Goal: Transaction & Acquisition: Book appointment/travel/reservation

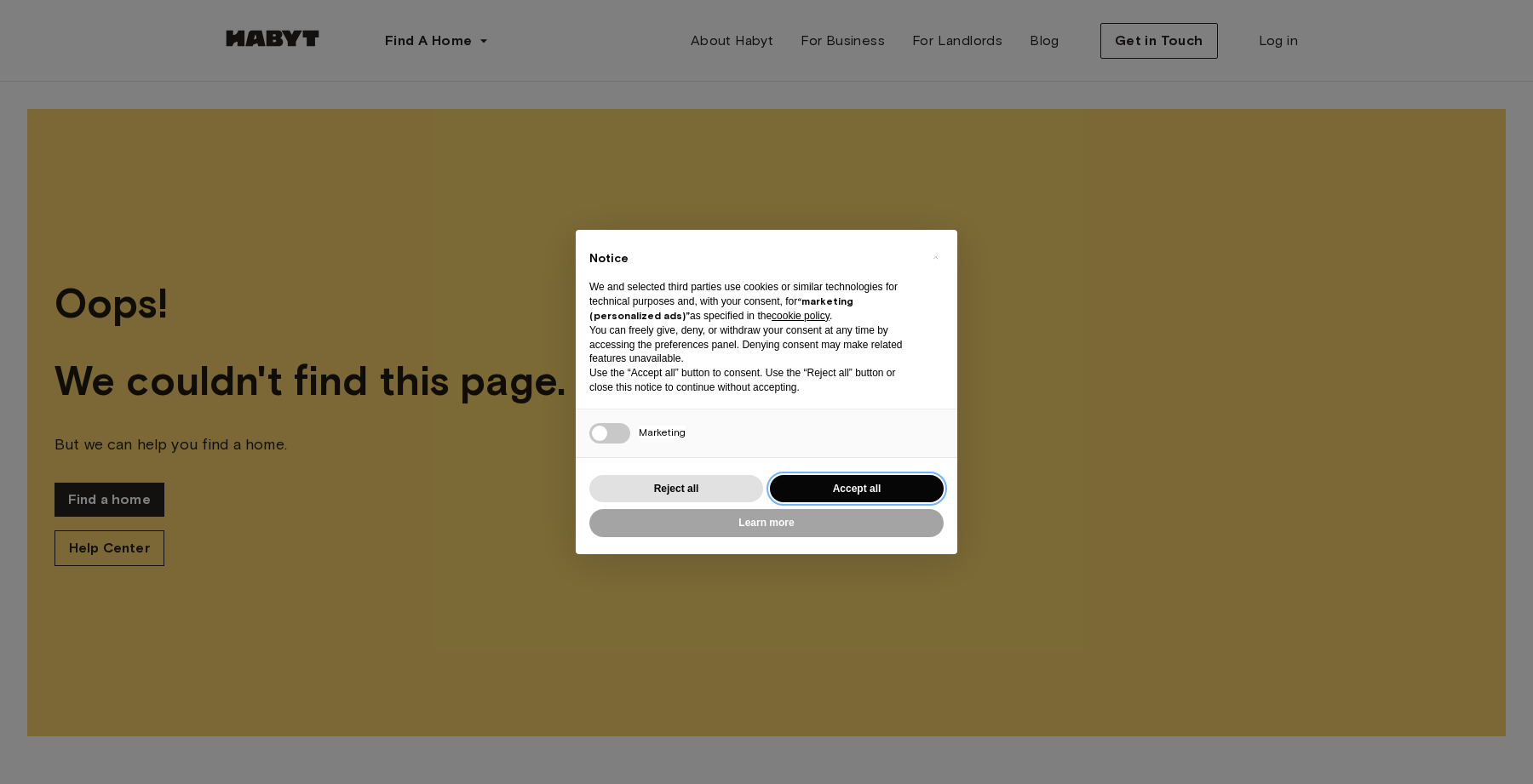
click at [881, 486] on button "Accept all" at bounding box center [857, 489] width 174 height 28
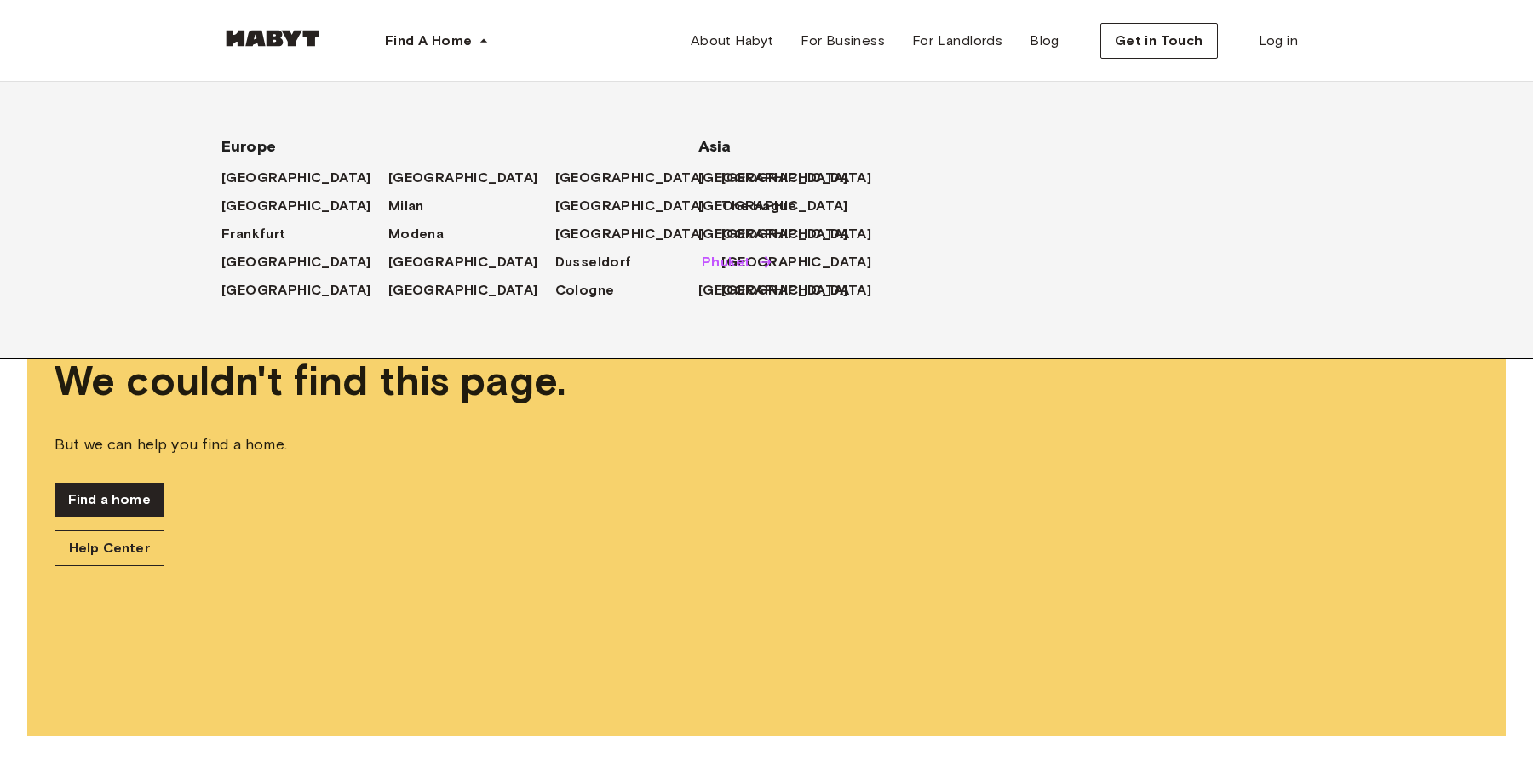
click at [735, 259] on span "Phuket" at bounding box center [726, 262] width 49 height 21
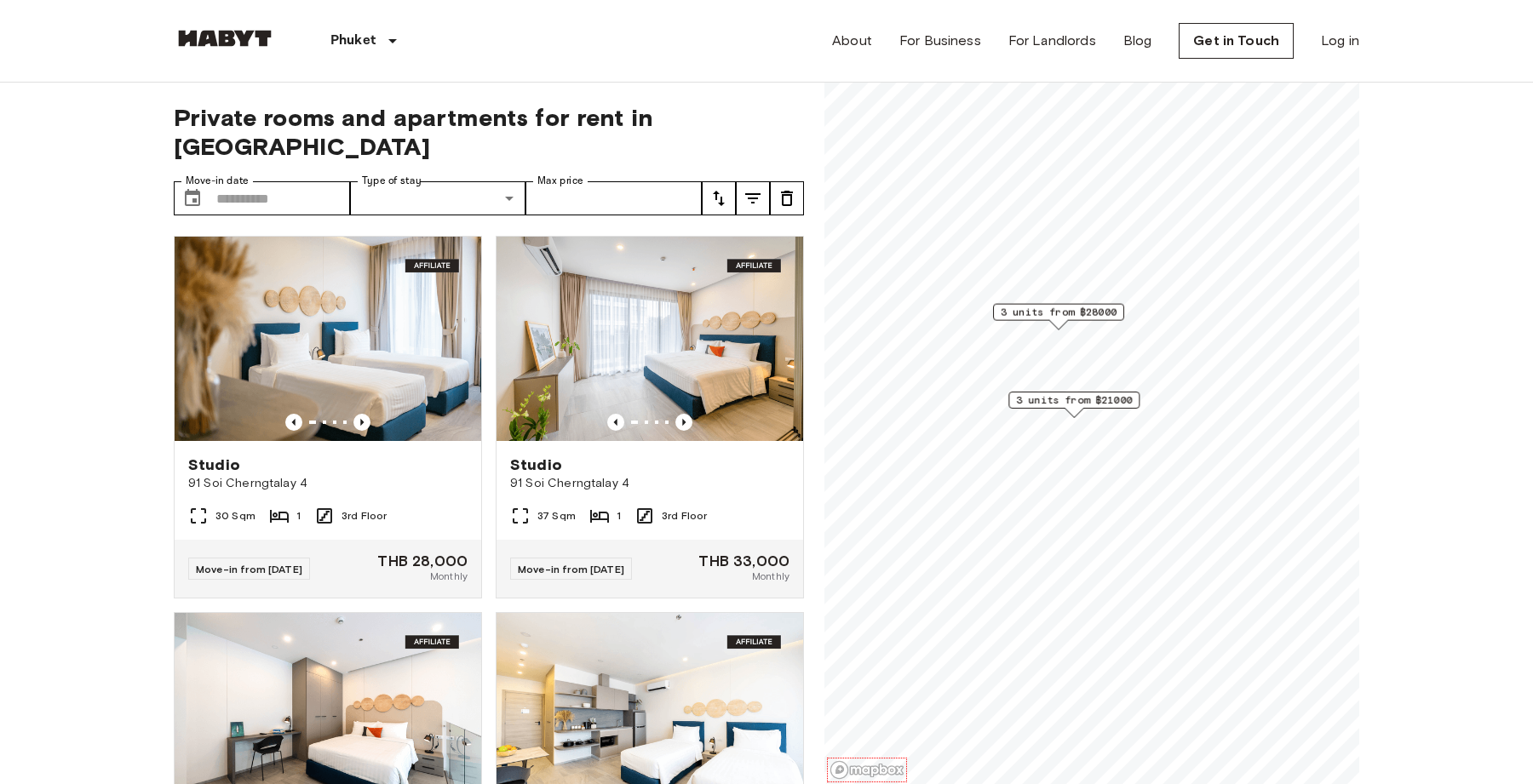
click at [463, 151] on div "Private rooms and apartments for rent in [GEOGRAPHIC_DATA] Move-in date ​ Move-…" at bounding box center [489, 433] width 631 height 703
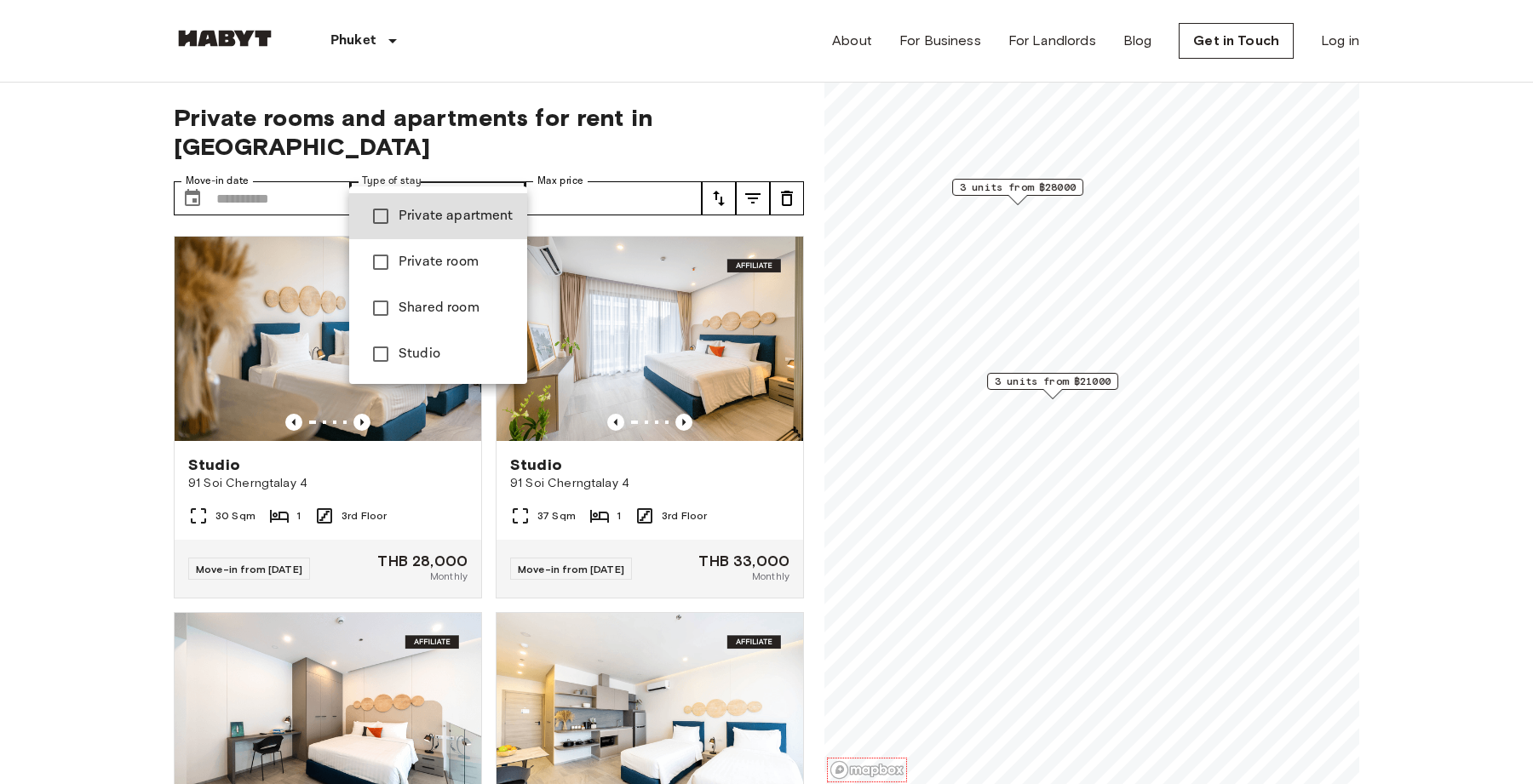
click at [462, 223] on span "Private apartment" at bounding box center [456, 216] width 115 height 21
type input "**********"
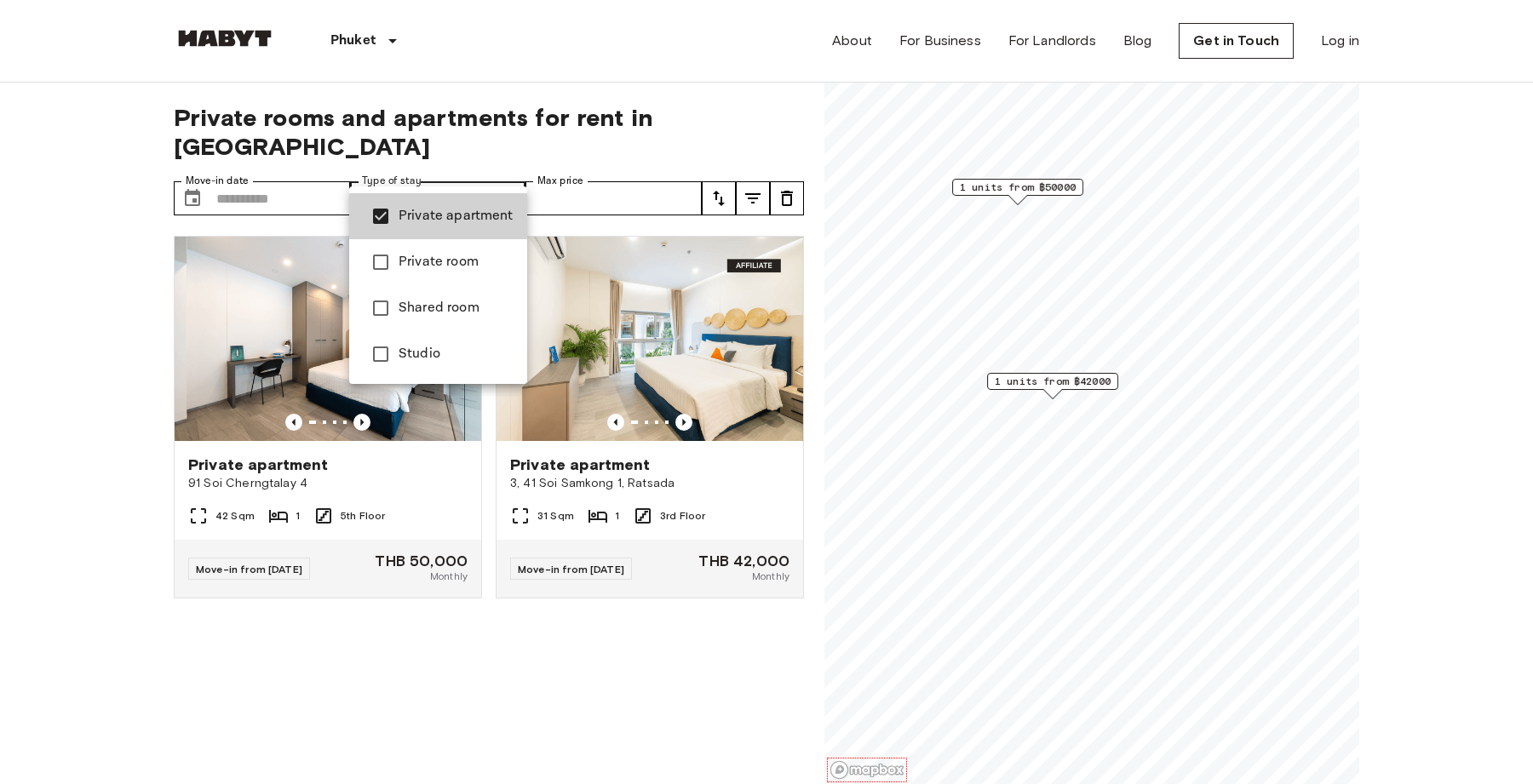
click at [507, 127] on div at bounding box center [766, 392] width 1533 height 784
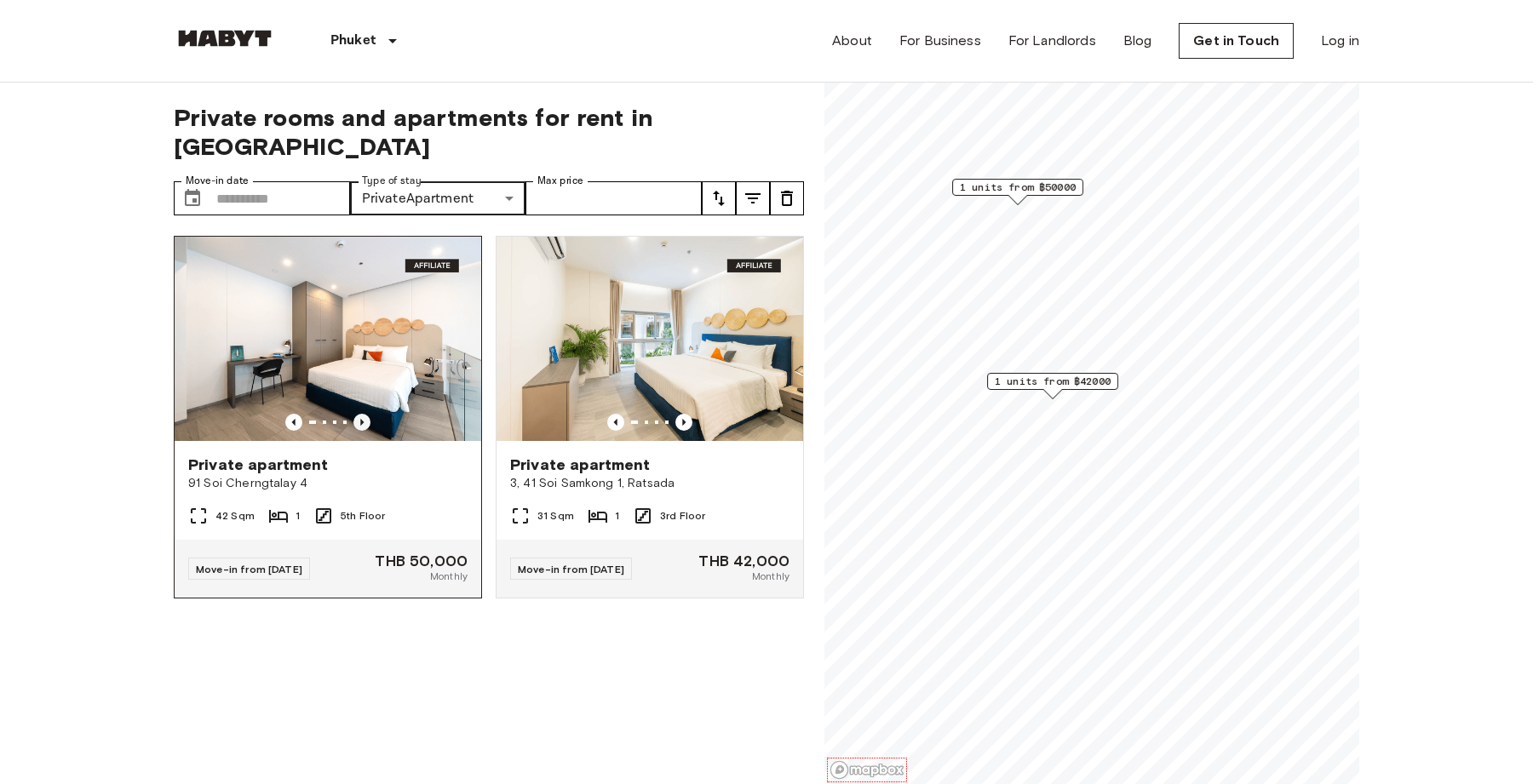
click at [365, 414] on icon "Previous image" at bounding box center [362, 422] width 17 height 17
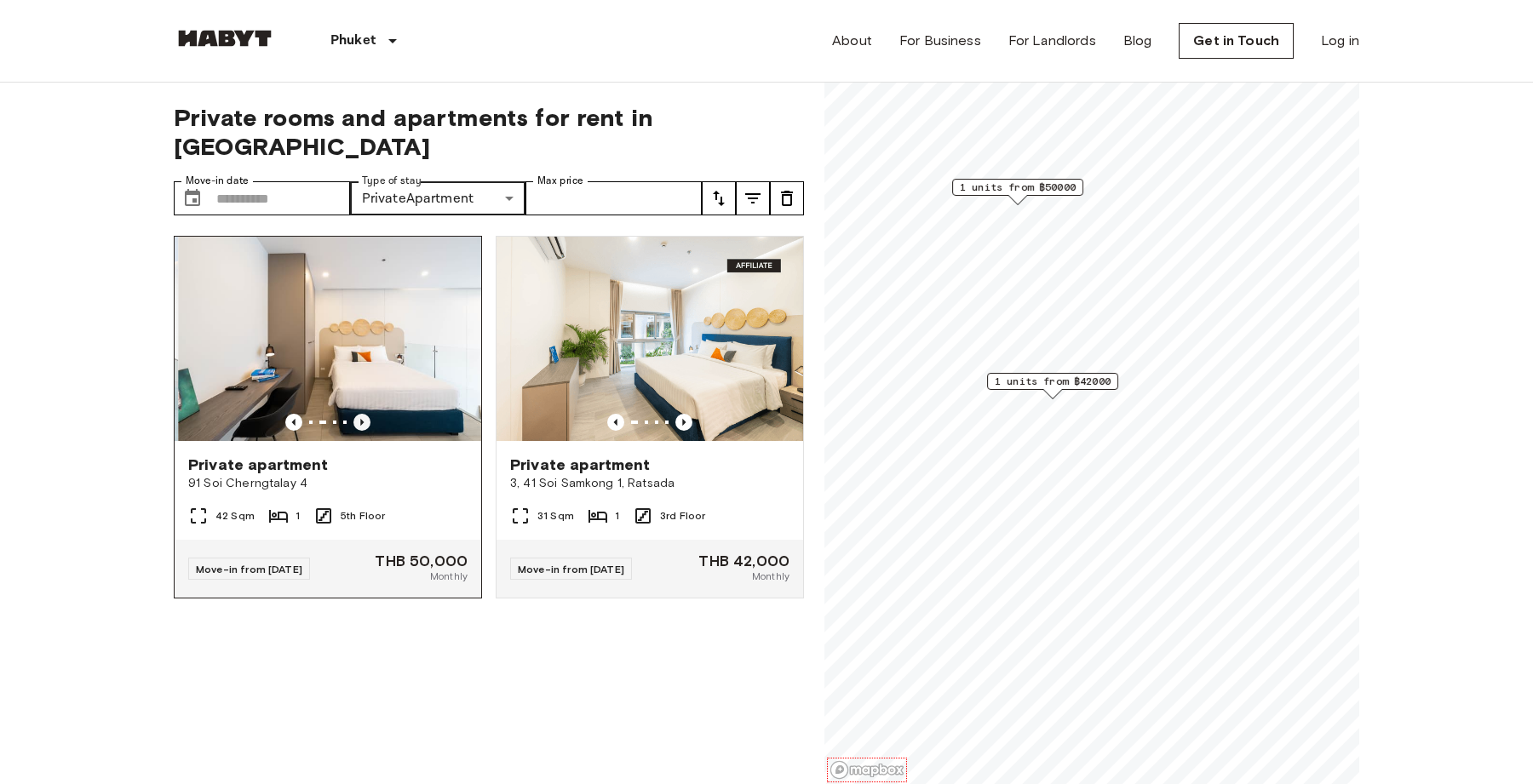
click at [365, 414] on icon "Previous image" at bounding box center [362, 422] width 17 height 17
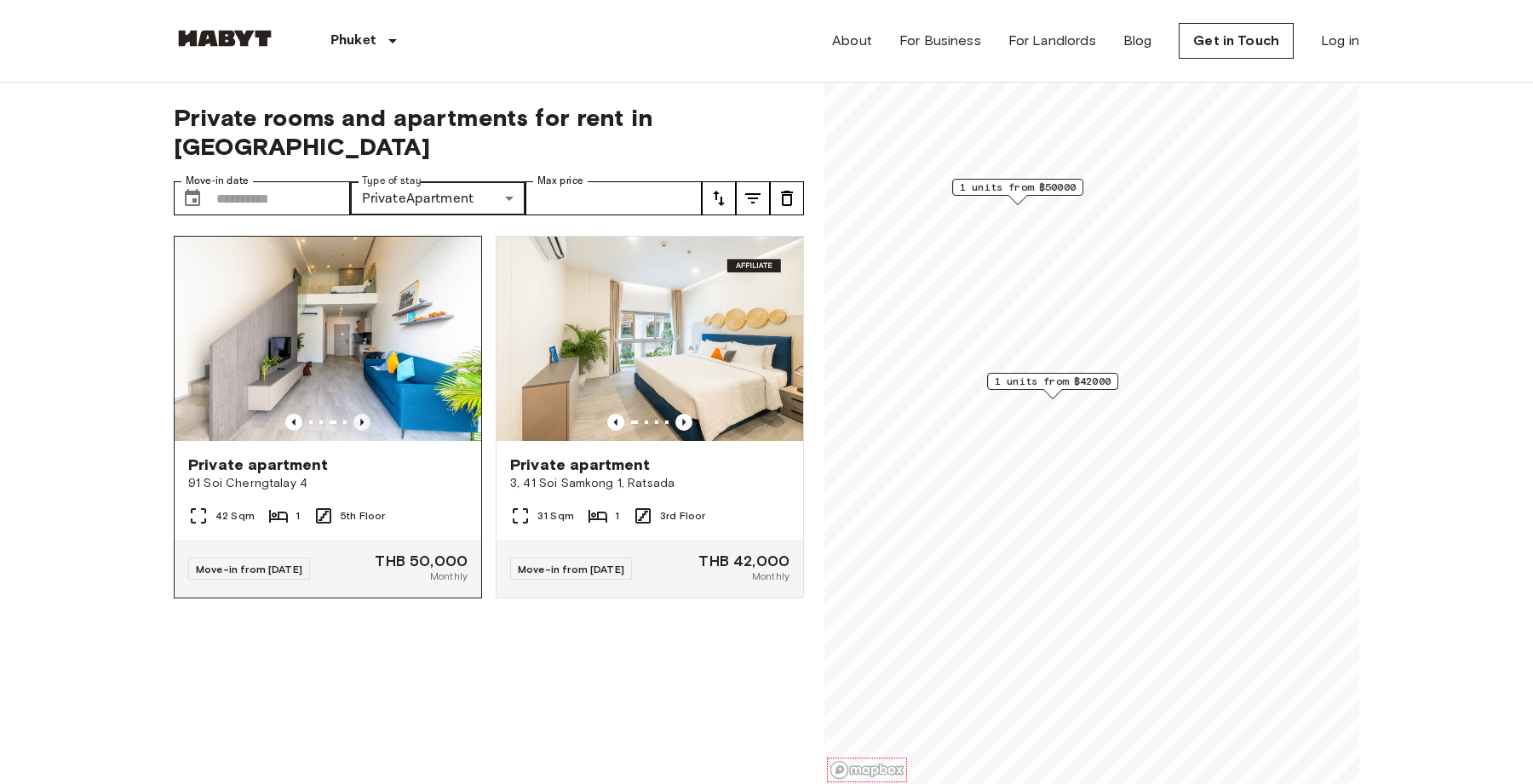
click at [365, 414] on icon "Previous image" at bounding box center [362, 422] width 17 height 17
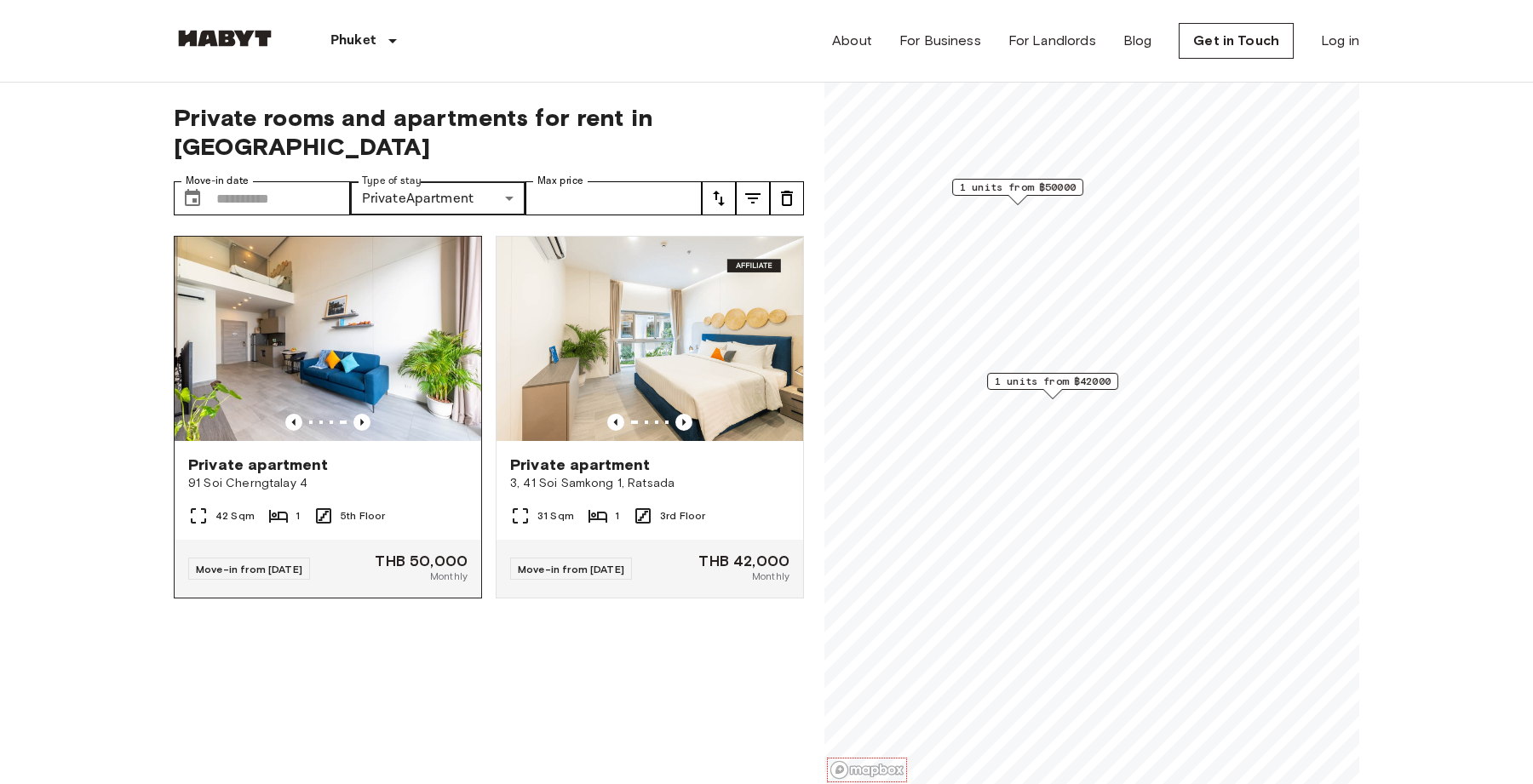
click at [392, 315] on img at bounding box center [327, 339] width 306 height 204
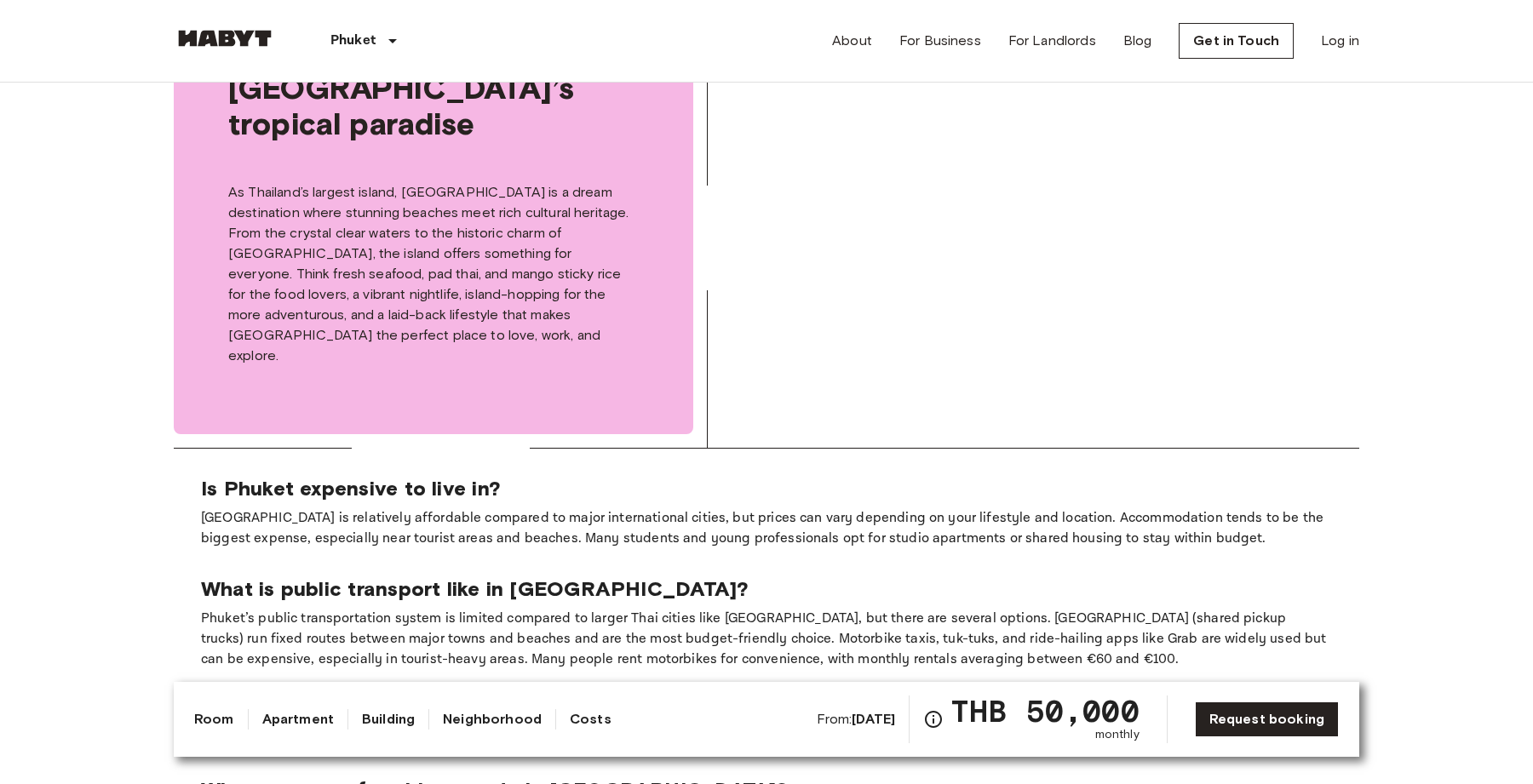
scroll to position [2701, 0]
